Goal: Check status: Check status

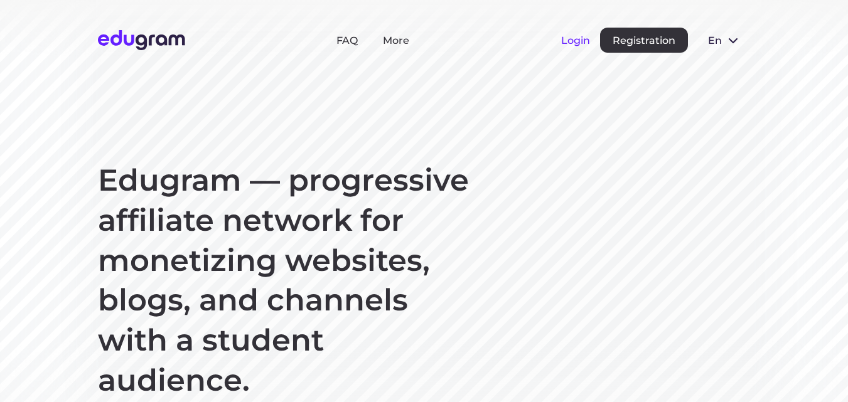
click at [582, 43] on button "Login" at bounding box center [575, 41] width 29 height 12
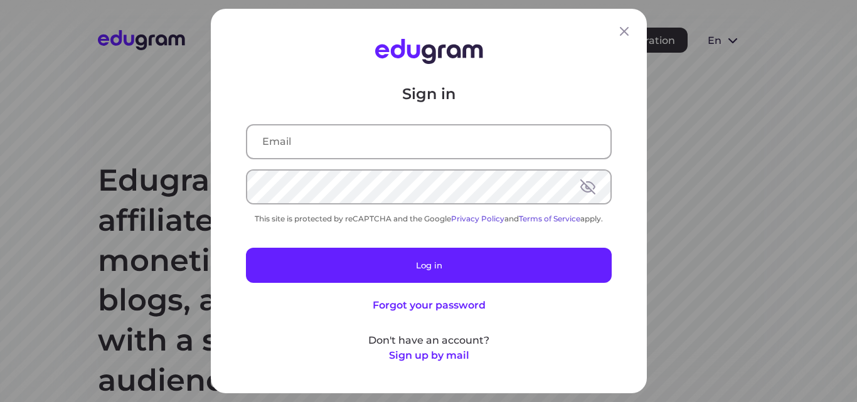
type input "dimittross@yandex.ru"
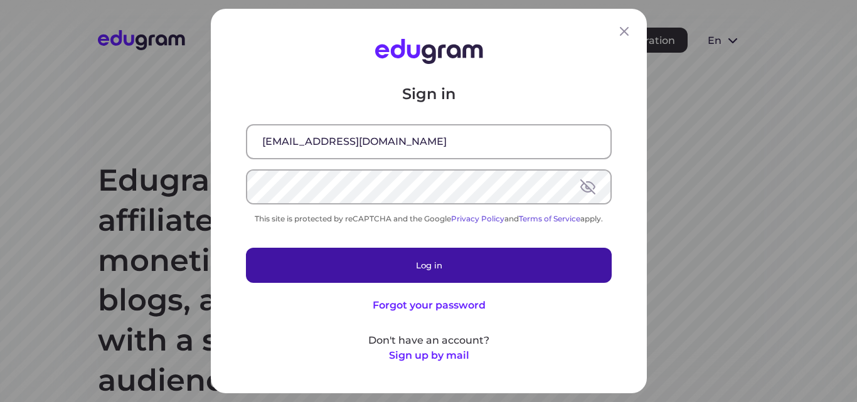
click at [414, 254] on button "Log in" at bounding box center [429, 265] width 366 height 35
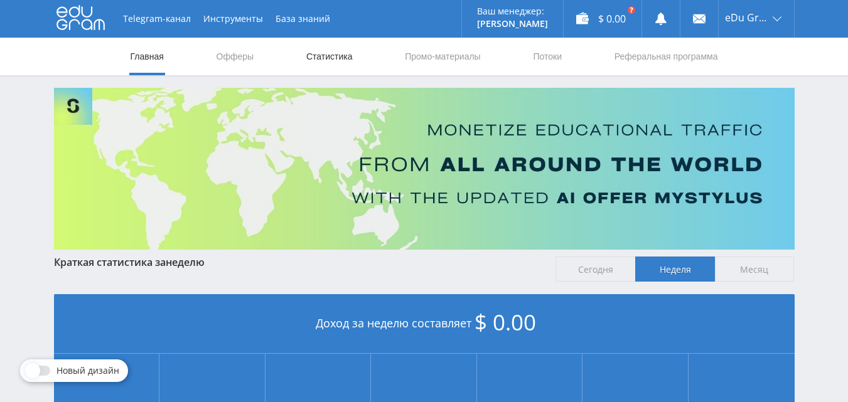
click at [332, 59] on link "Статистика" at bounding box center [329, 57] width 49 height 38
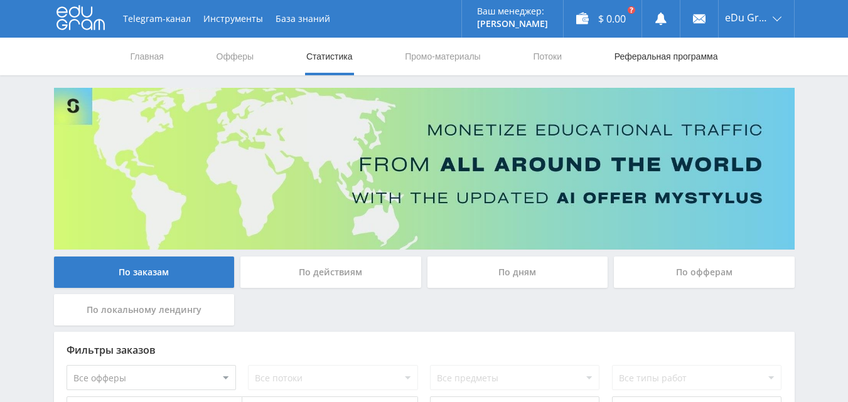
click at [651, 52] on link "Реферальная программа" at bounding box center [666, 57] width 106 height 38
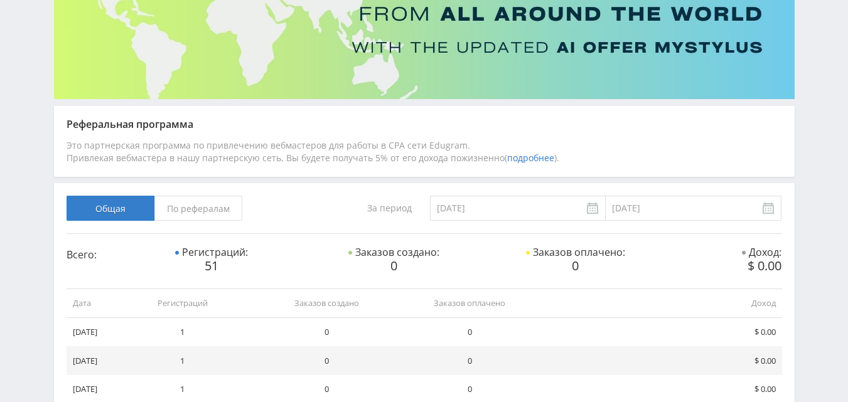
scroll to position [16, 0]
